Goal: Find specific page/section: Find specific page/section

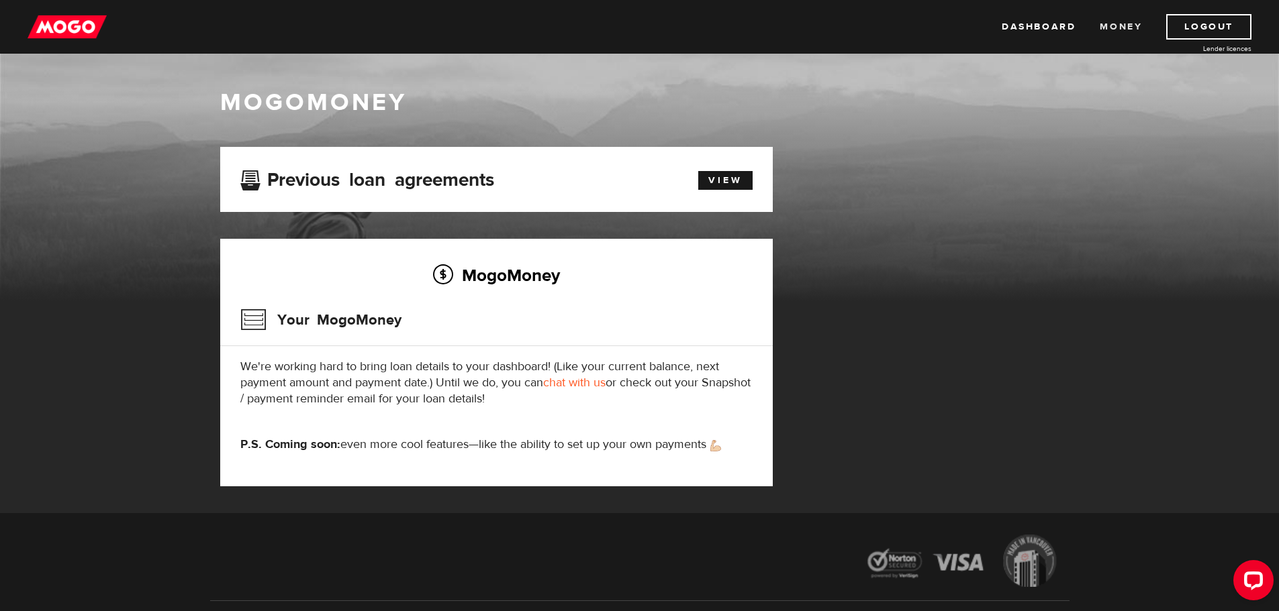
click at [1108, 28] on link "Money" at bounding box center [1120, 27] width 42 height 26
click at [77, 23] on img at bounding box center [67, 27] width 79 height 26
click at [699, 175] on link "View" at bounding box center [725, 180] width 54 height 19
